Goal: Obtain resource: Download file/media

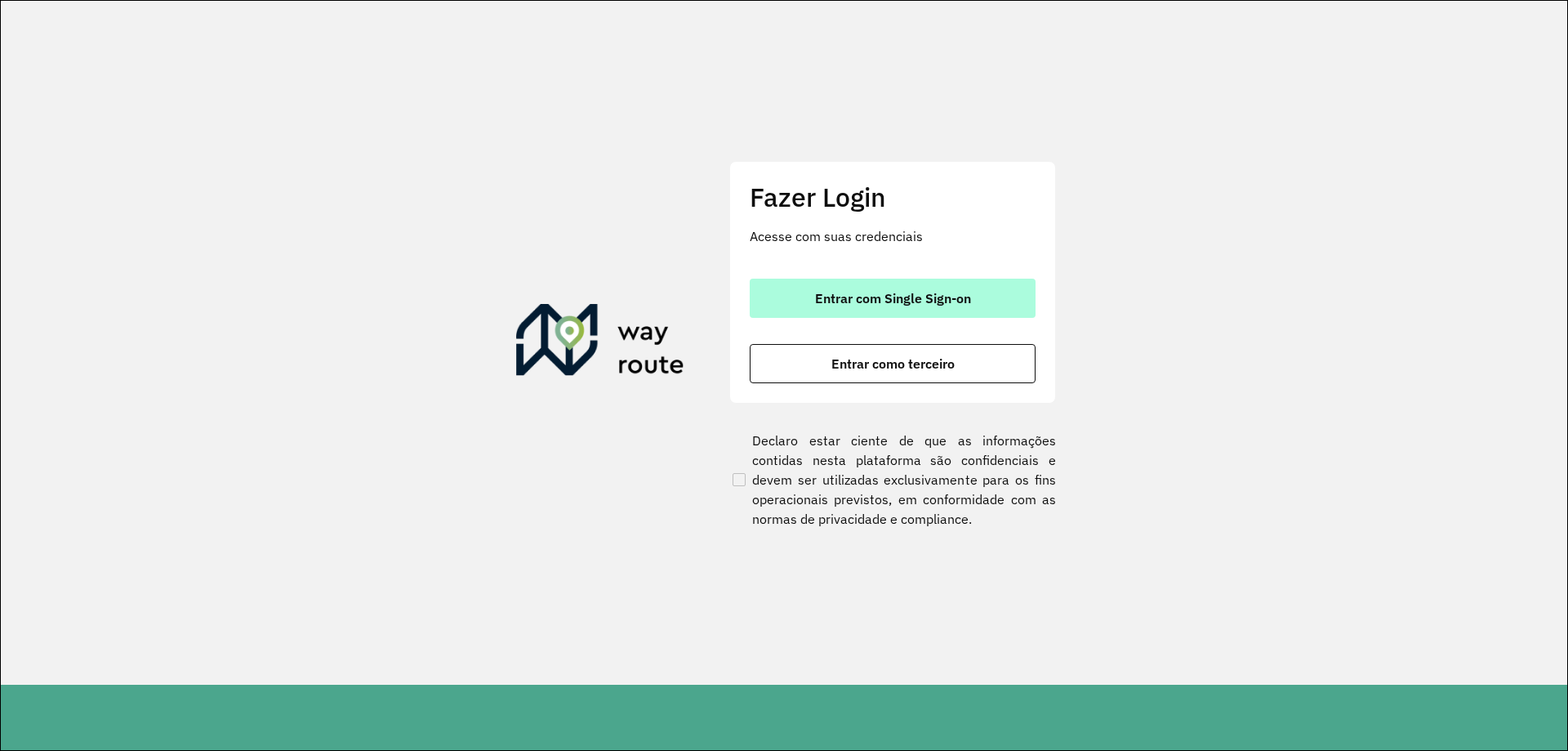
click at [886, 292] on span "Entrar com Single Sign-on" at bounding box center [893, 298] width 156 height 13
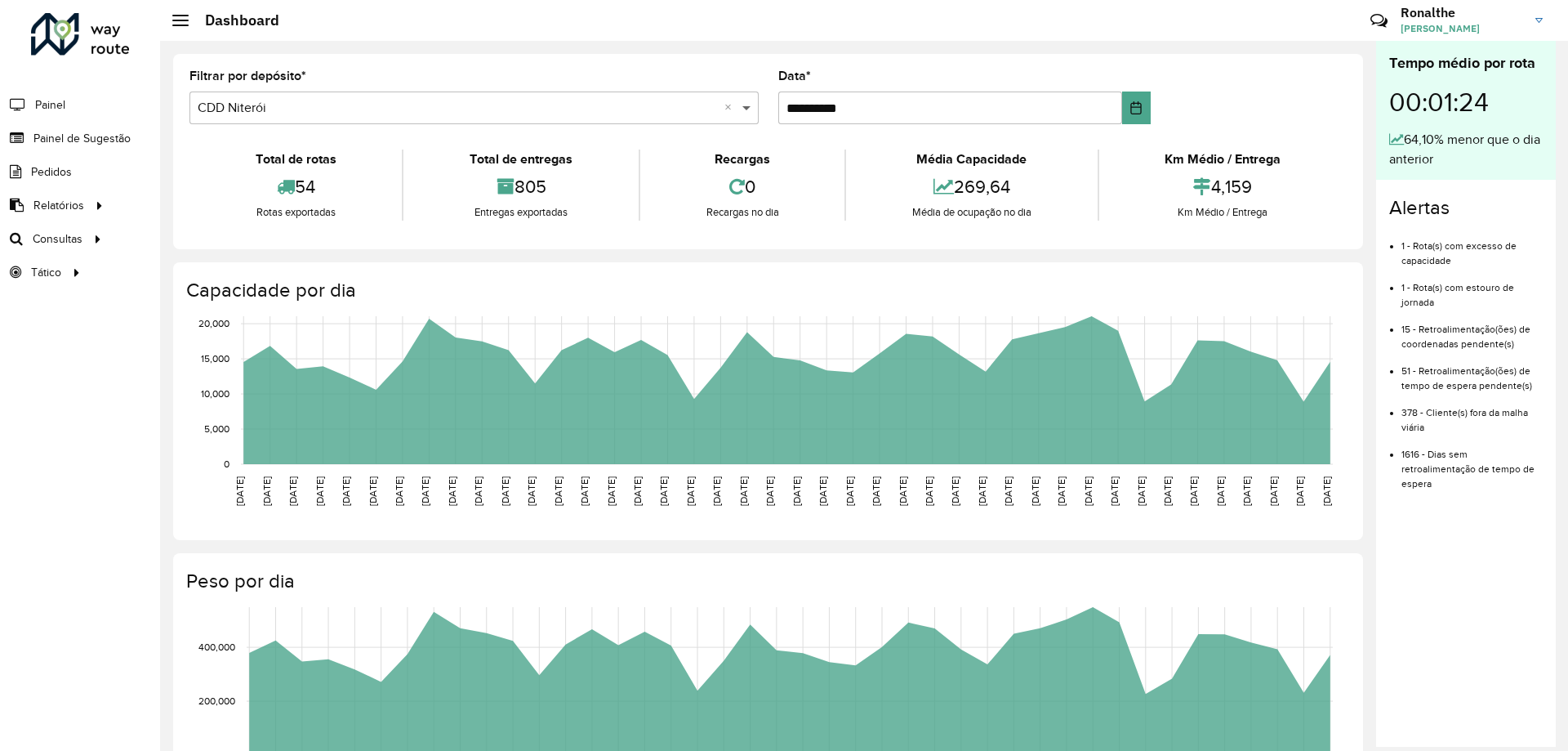
click at [743, 105] on span at bounding box center [748, 108] width 20 height 20
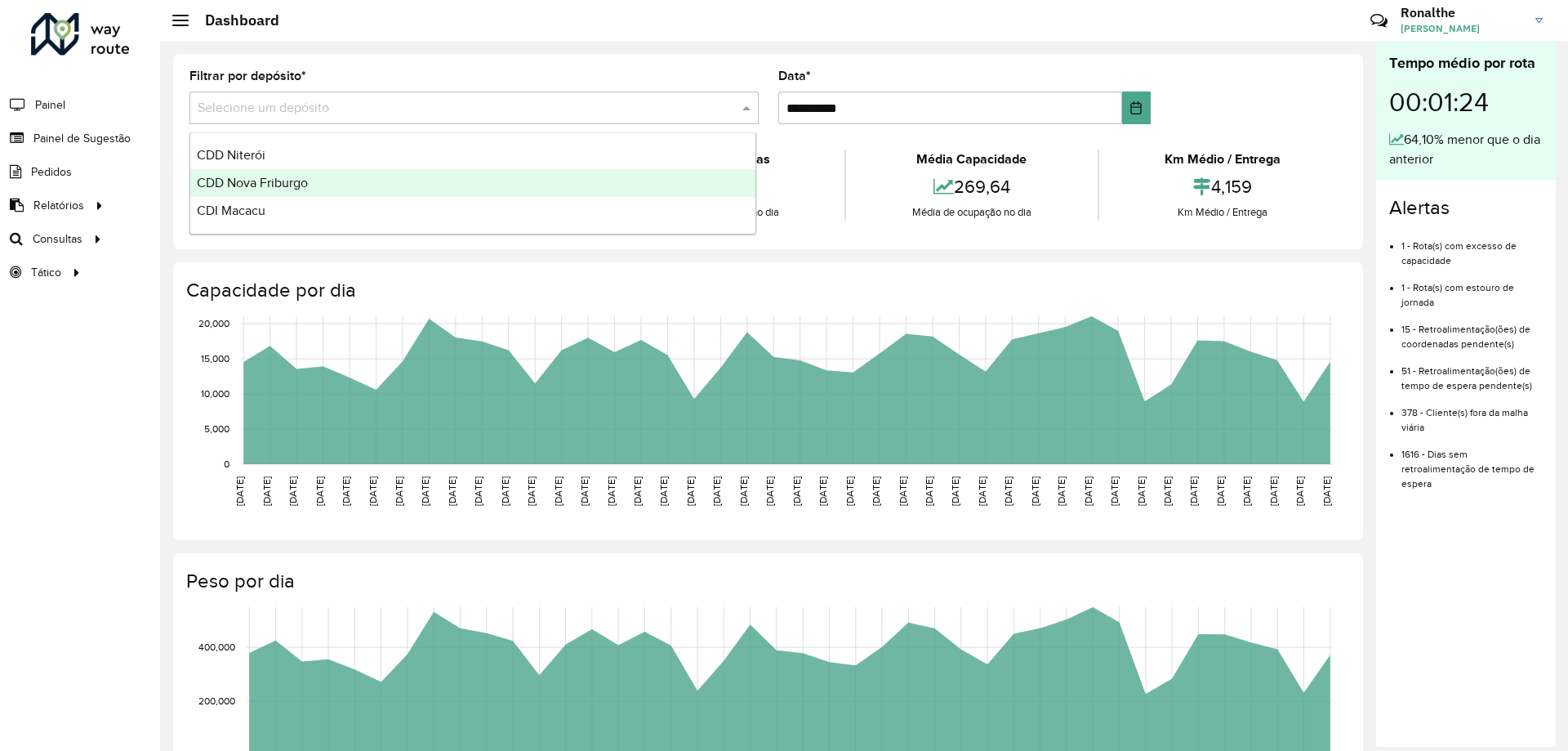
click at [515, 186] on div "CDD Nova Friburgo" at bounding box center [472, 183] width 565 height 28
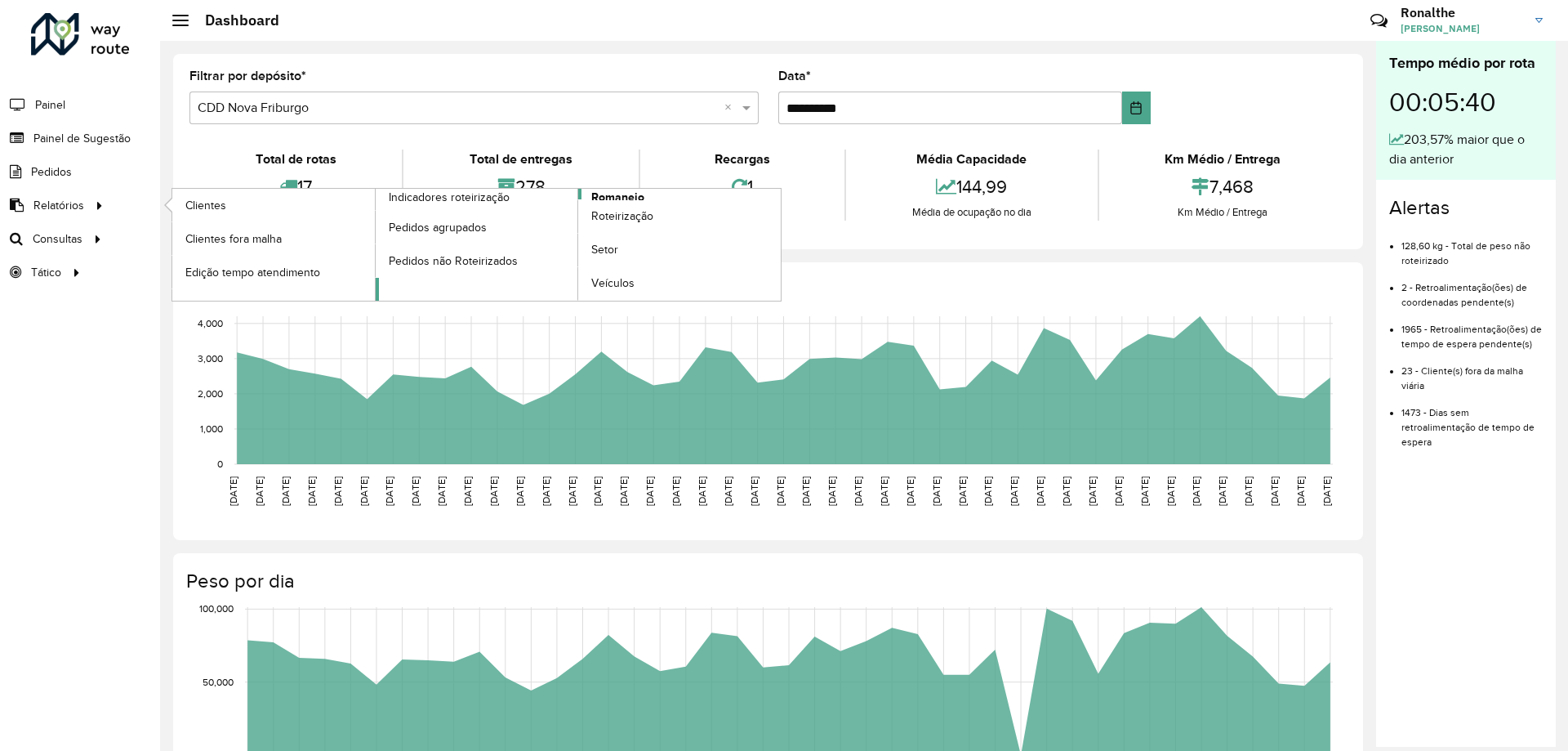
click at [609, 198] on span "Romaneio" at bounding box center [617, 197] width 53 height 17
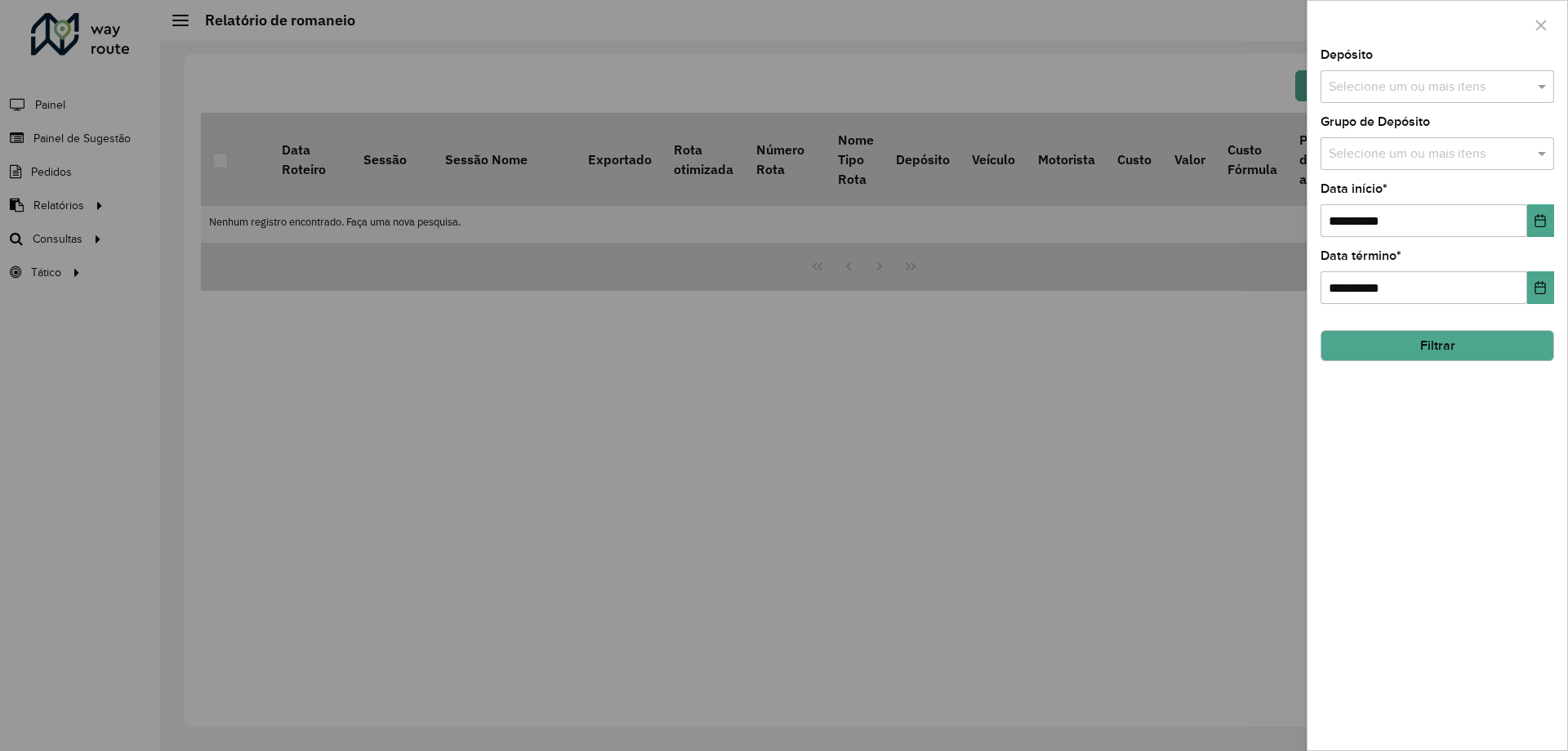
click at [1465, 91] on input "text" at bounding box center [1429, 88] width 209 height 20
click at [1417, 187] on div "CDD Nova Friburgo" at bounding box center [1438, 196] width 232 height 28
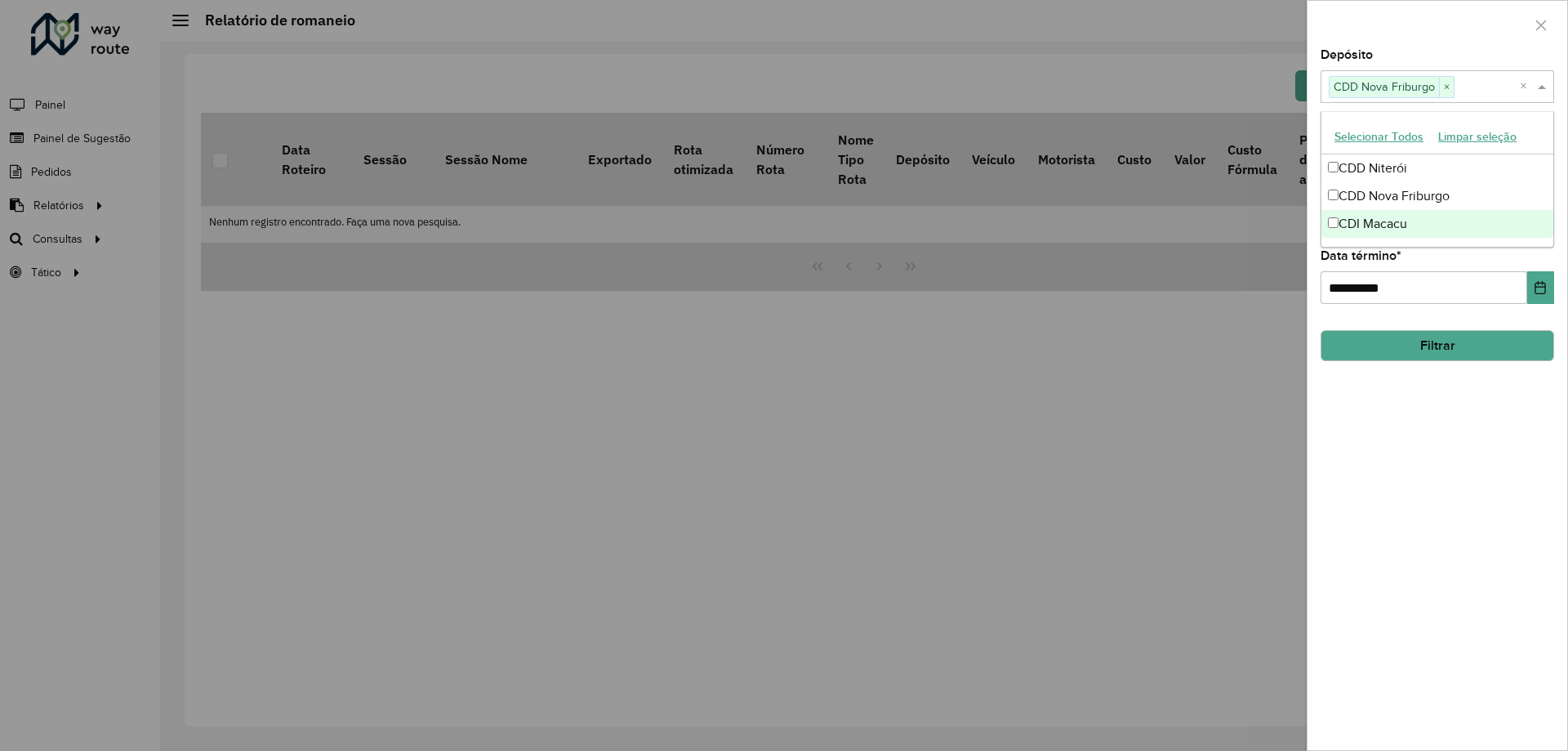
drag, startPoint x: 1448, startPoint y: 427, endPoint x: 1448, endPoint y: 359, distance: 67.8
click at [1448, 425] on div "**********" at bounding box center [1438, 399] width 260 height 701
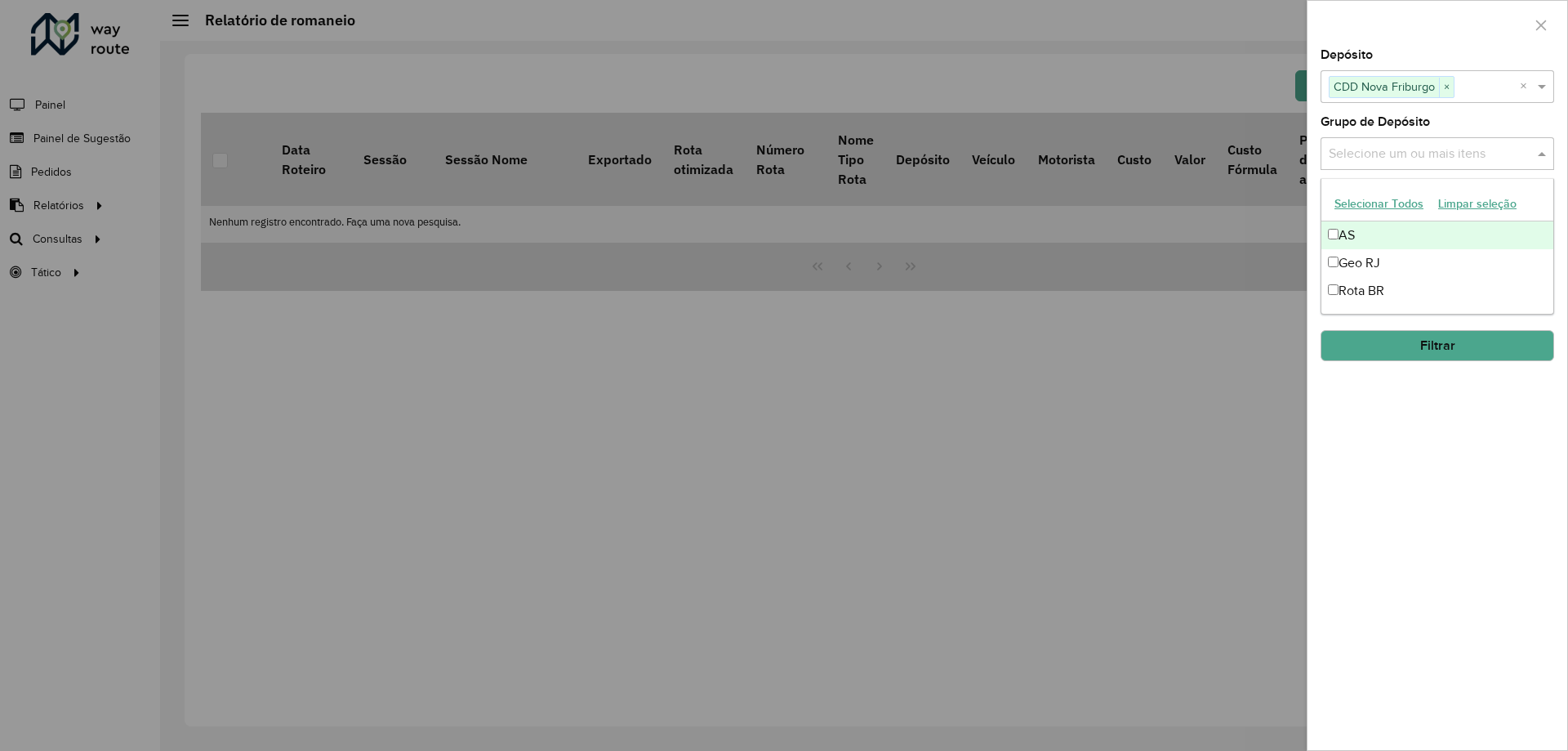
click at [1416, 163] on input "text" at bounding box center [1429, 155] width 209 height 20
click at [1374, 269] on div "Geo RJ" at bounding box center [1438, 263] width 232 height 28
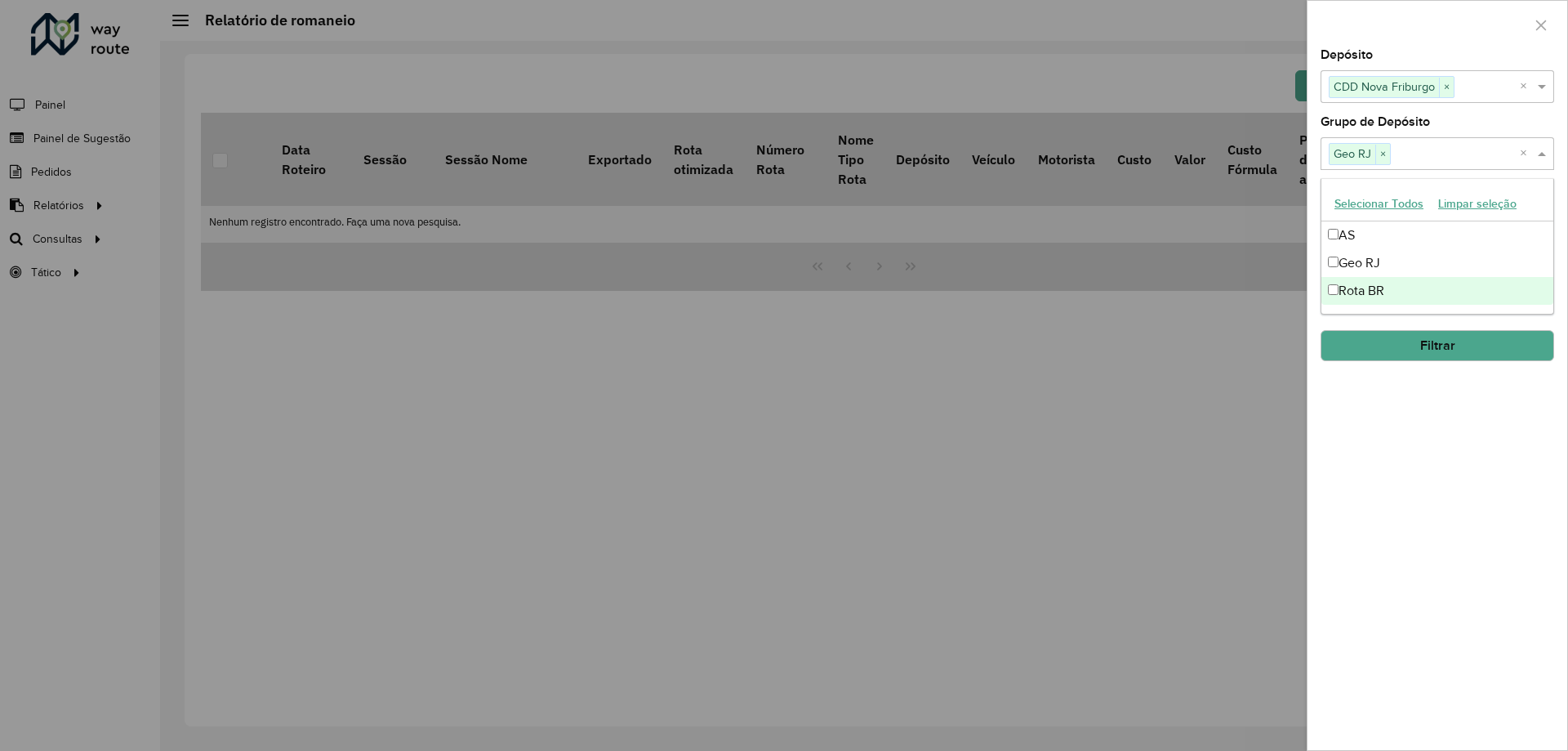
click at [1451, 465] on div "**********" at bounding box center [1438, 399] width 260 height 701
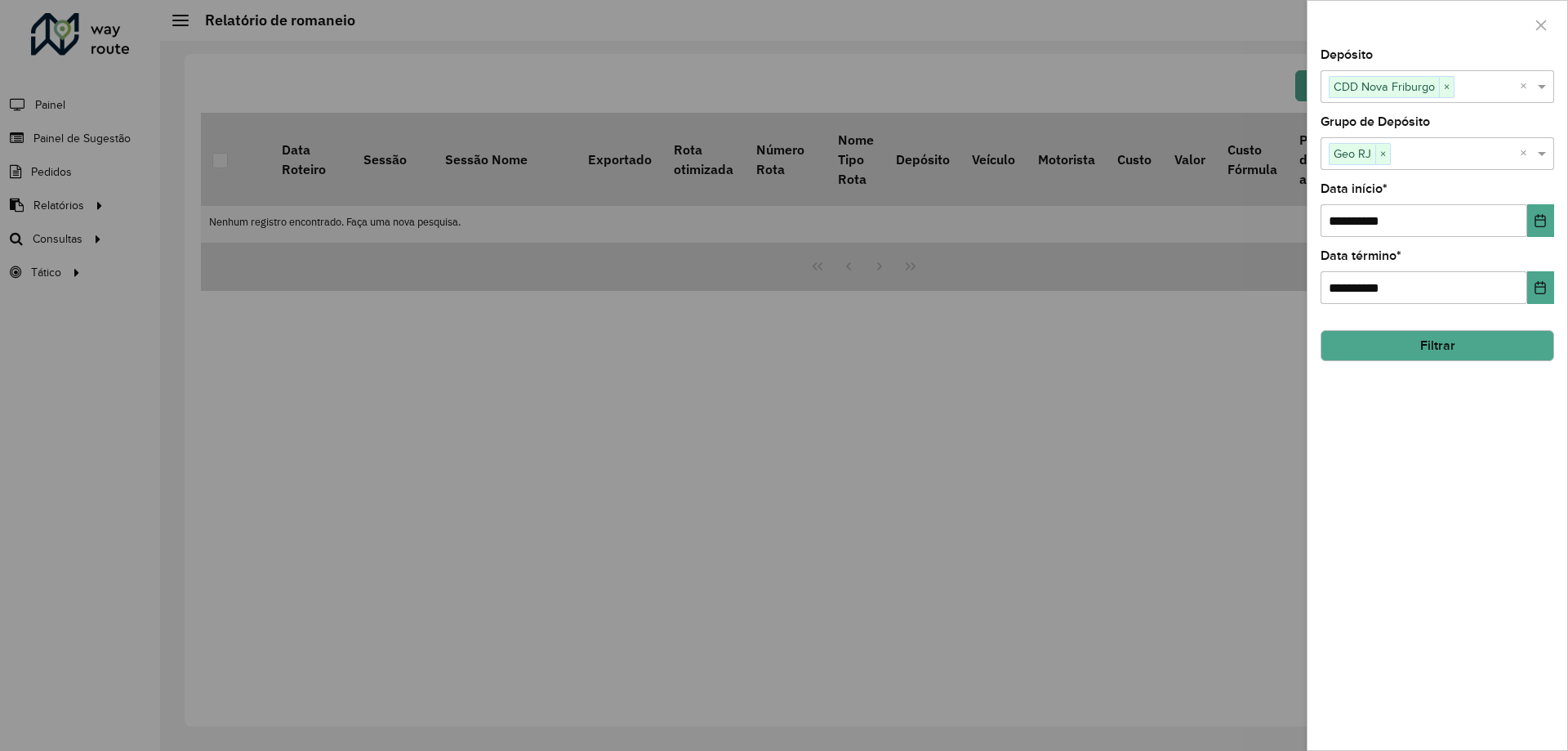
click at [1441, 343] on button "Filtrar" at bounding box center [1438, 345] width 234 height 31
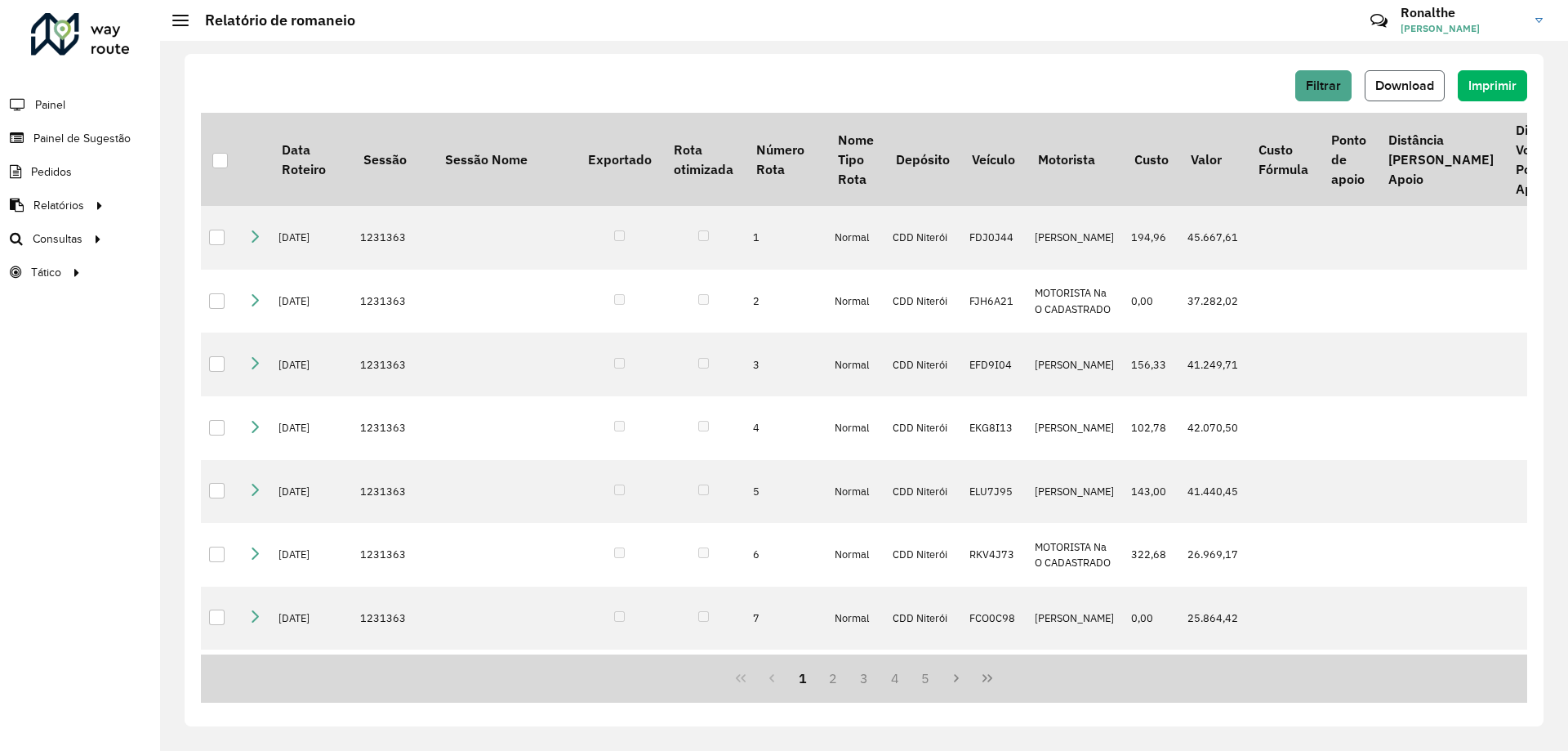
click at [1409, 83] on span "Download" at bounding box center [1405, 85] width 59 height 14
